Goal: Transaction & Acquisition: Download file/media

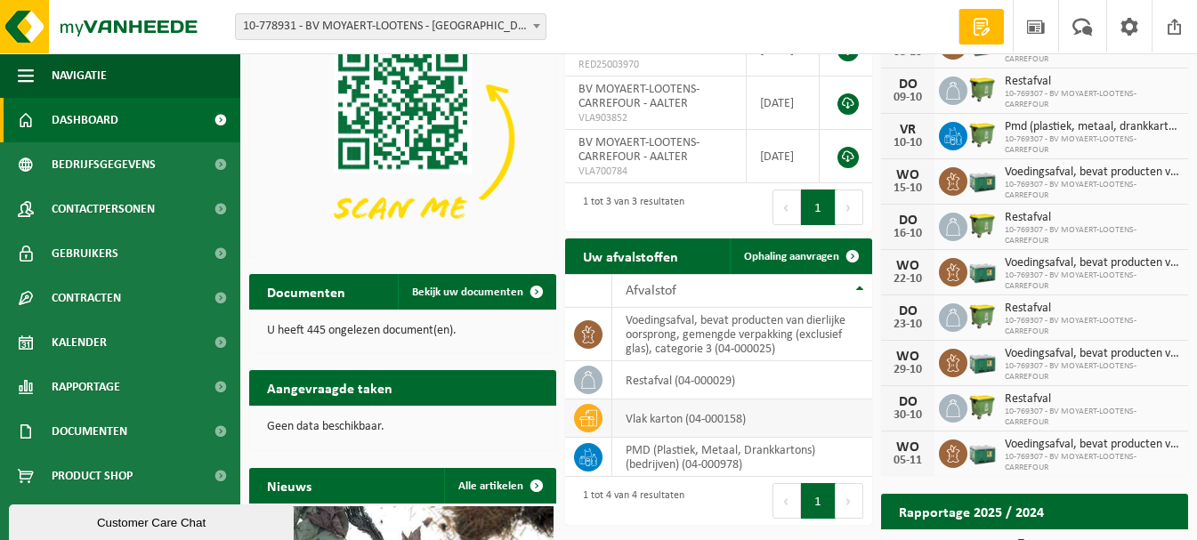
scroll to position [267, 0]
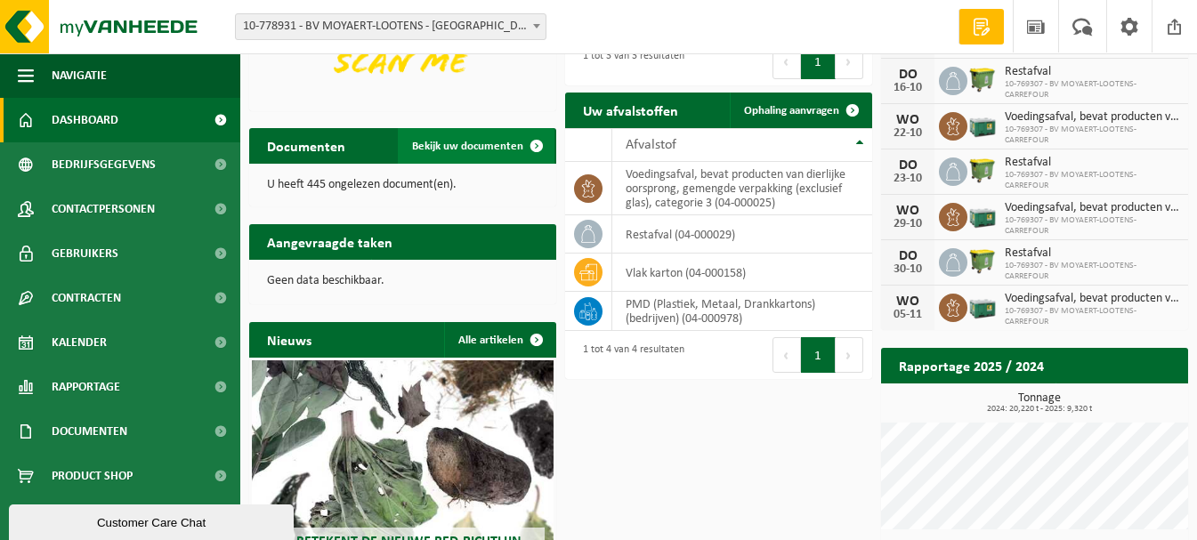
click at [508, 144] on span "Bekijk uw documenten" at bounding box center [467, 147] width 111 height 12
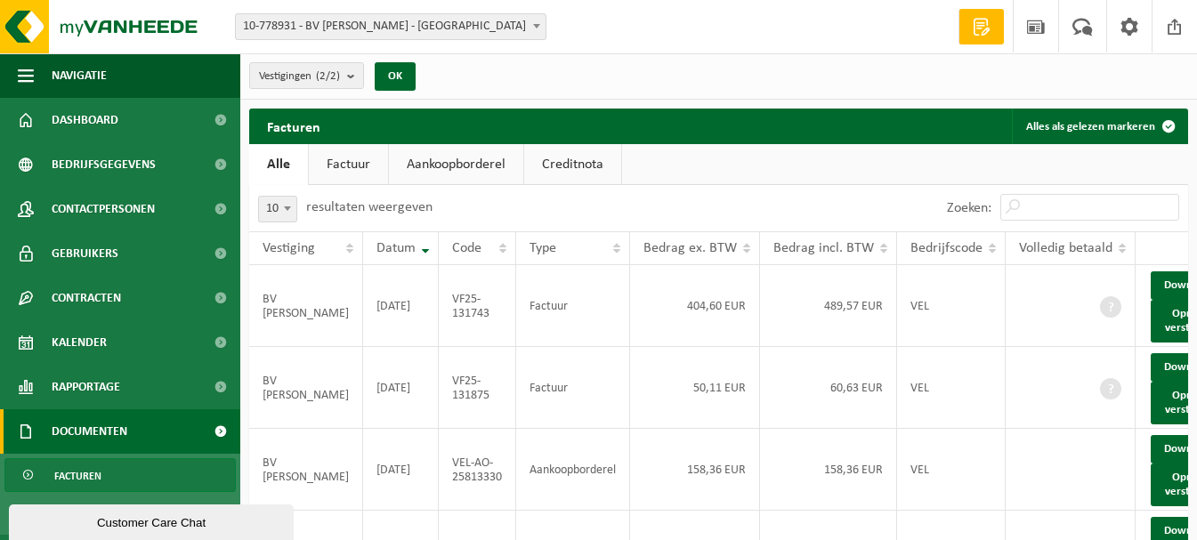
click at [574, 169] on link "Creditnota" at bounding box center [572, 164] width 97 height 41
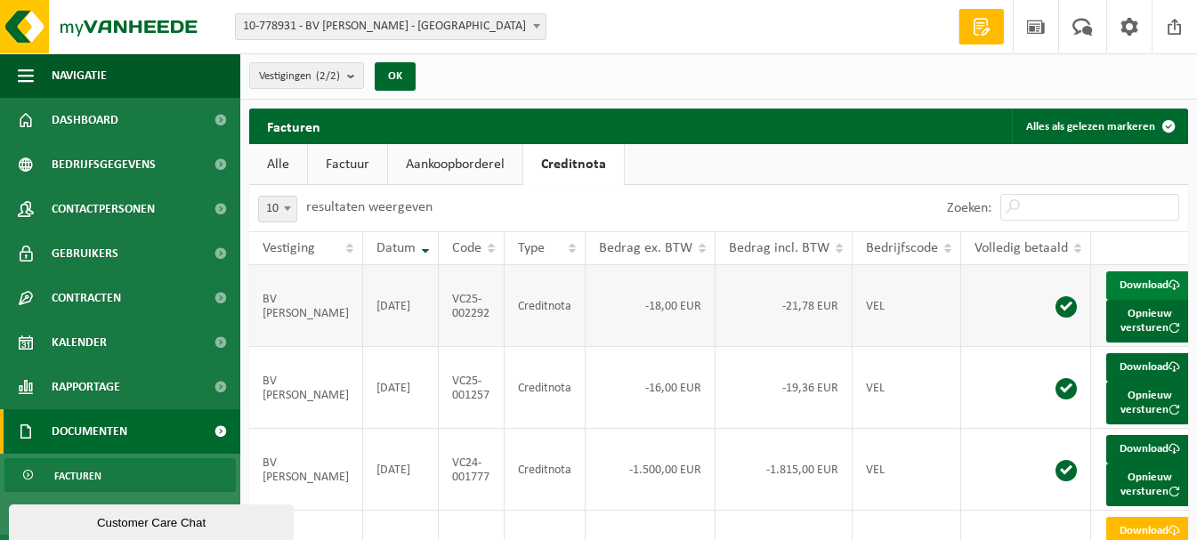
click at [1114, 282] on link "Download" at bounding box center [1149, 286] width 87 height 28
click at [331, 161] on link "Factuur" at bounding box center [347, 164] width 79 height 41
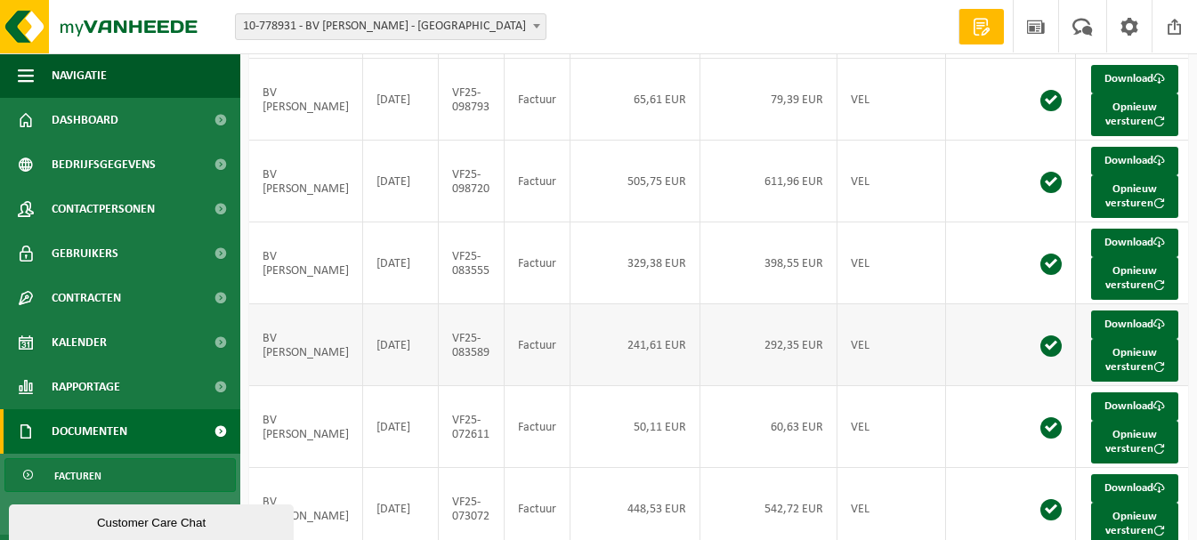
scroll to position [597, 0]
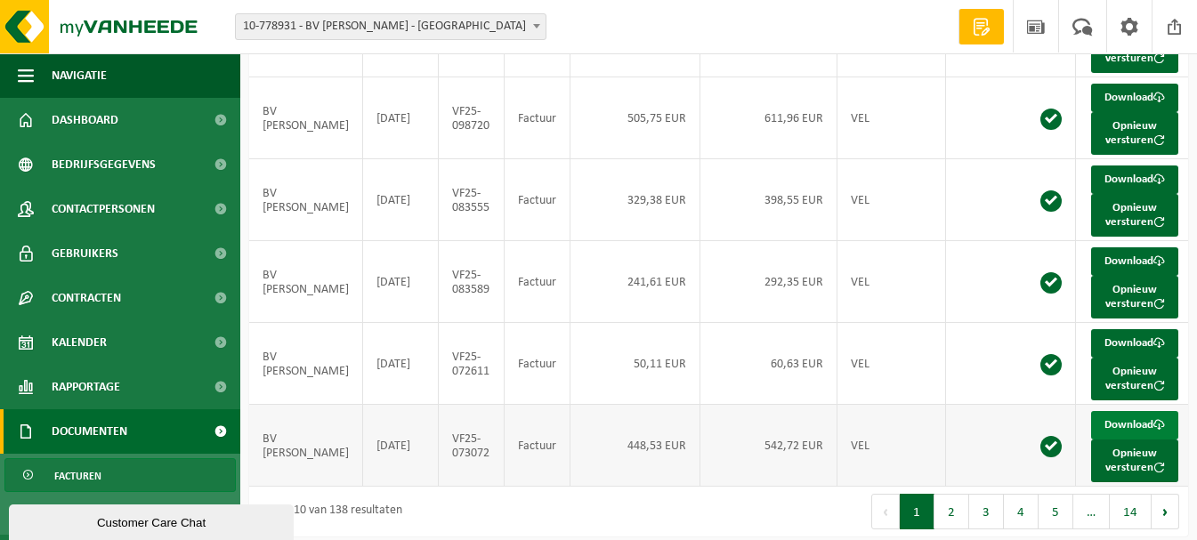
click at [1095, 411] on link "Download" at bounding box center [1134, 425] width 87 height 28
